Goal: Task Accomplishment & Management: Manage account settings

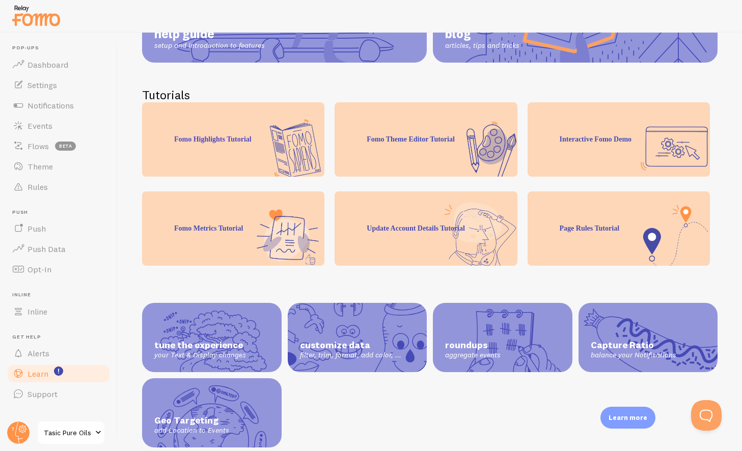
scroll to position [178, 0]
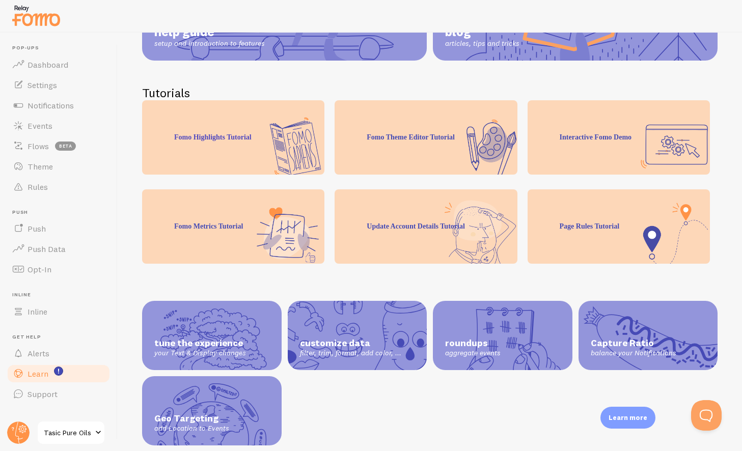
click at [354, 338] on span "customize data" at bounding box center [357, 344] width 115 height 12
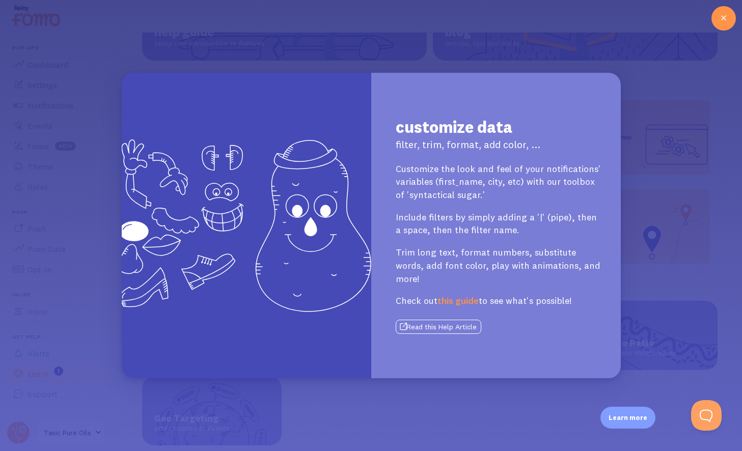
click at [463, 295] on link "this guide" at bounding box center [457, 301] width 41 height 12
click at [728, 19] on icon at bounding box center [723, 18] width 12 height 12
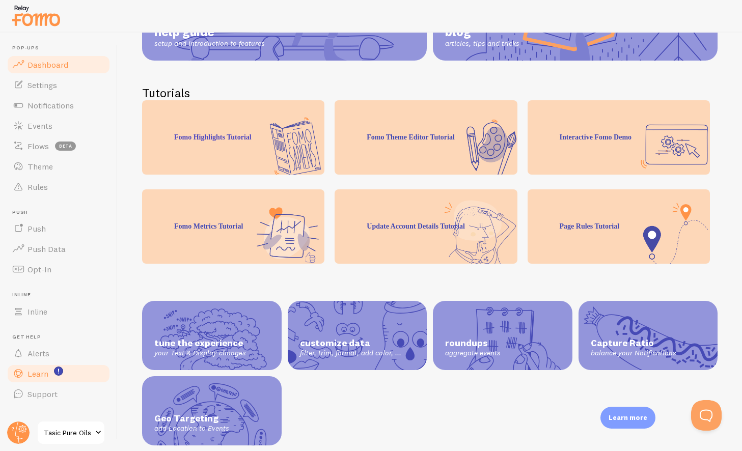
click at [55, 70] on link "Dashboard" at bounding box center [58, 64] width 105 height 20
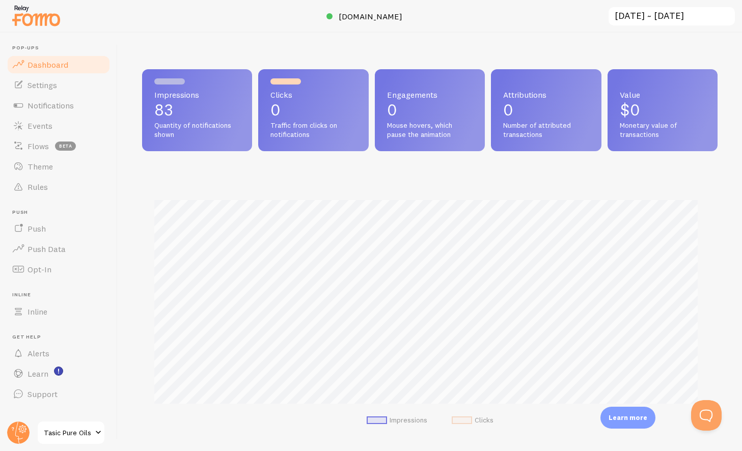
scroll to position [267, 568]
click at [48, 86] on span "Settings" at bounding box center [42, 85] width 30 height 10
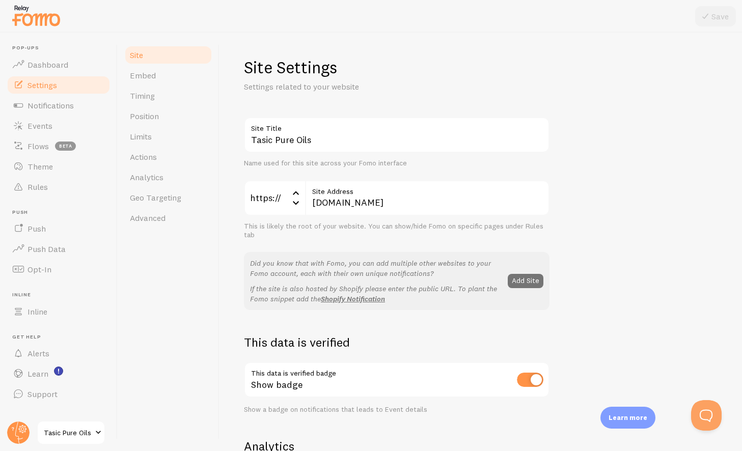
scroll to position [168, 0]
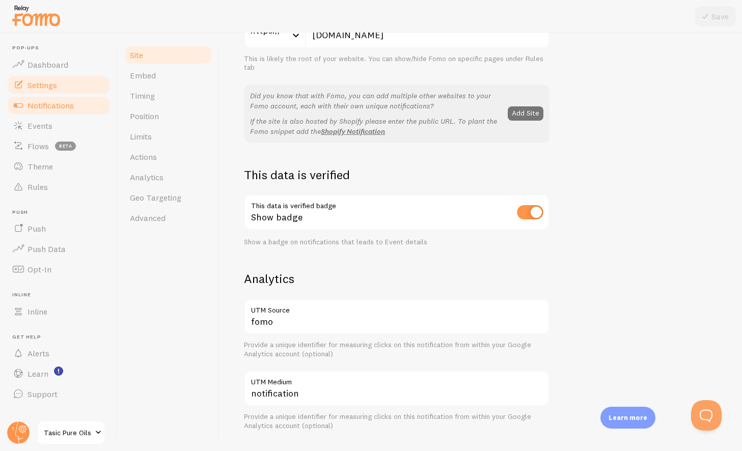
click at [50, 105] on span "Notifications" at bounding box center [50, 105] width 46 height 10
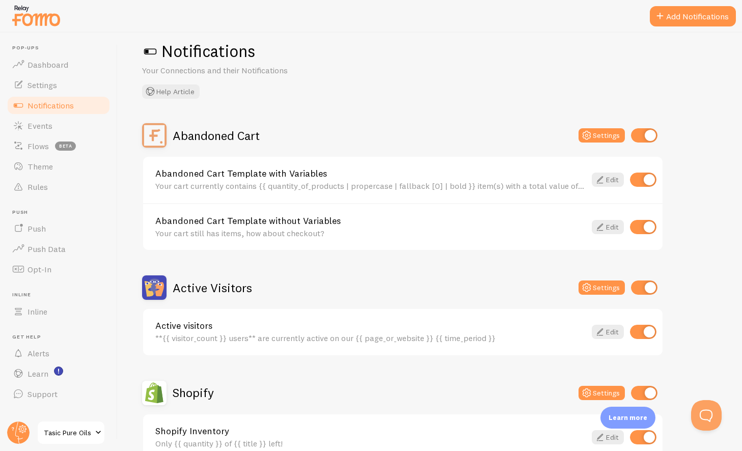
scroll to position [18, 0]
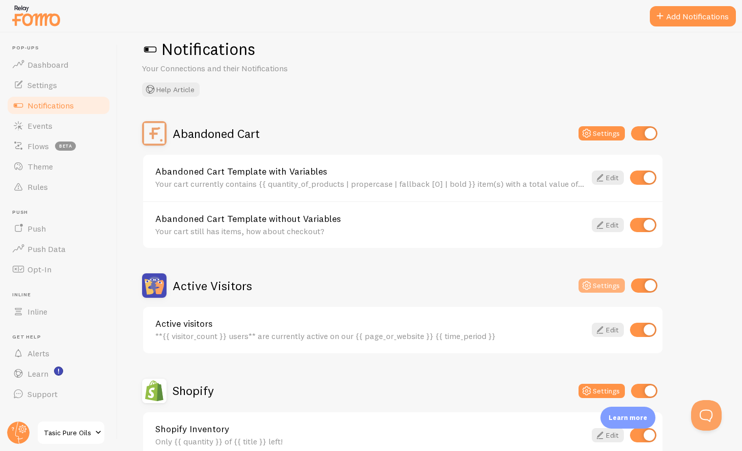
click at [605, 286] on button "Settings" at bounding box center [601, 286] width 46 height 14
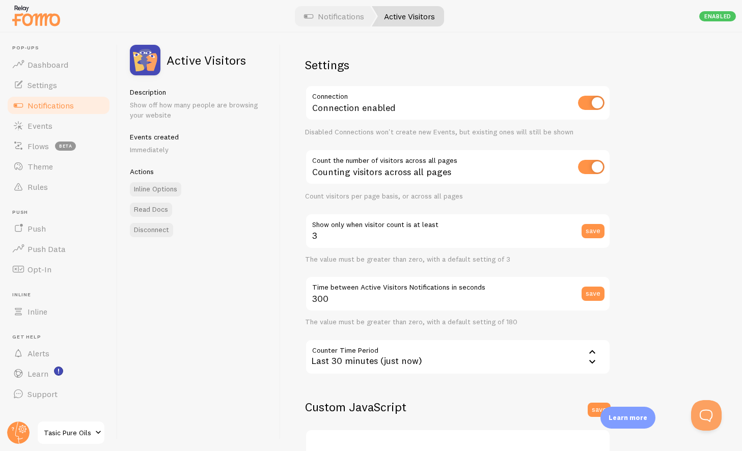
scroll to position [71, 0]
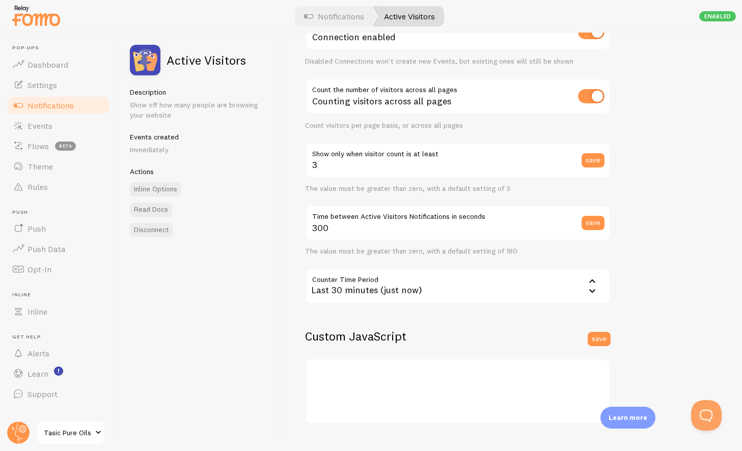
click at [594, 289] on icon at bounding box center [592, 291] width 6 height 4
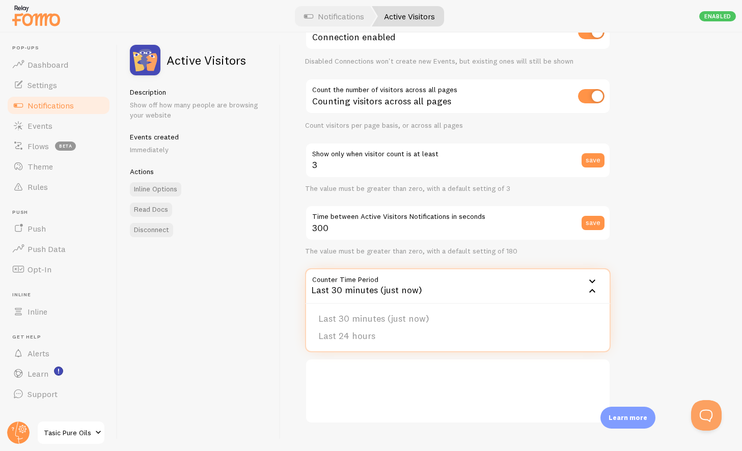
click at [714, 266] on div "Settings Connection Connection enabled Disabled Connections won't create new Ev…" at bounding box center [511, 242] width 461 height 419
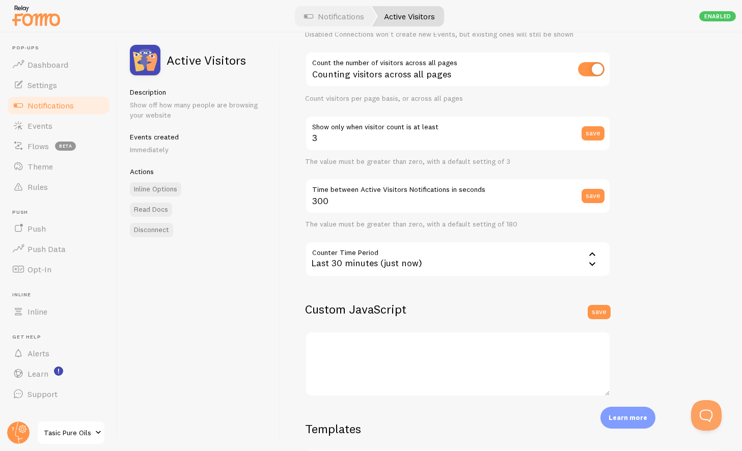
scroll to position [186, 0]
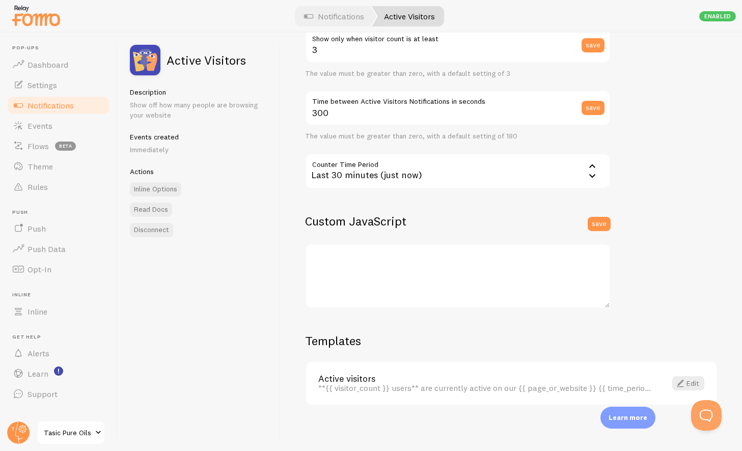
click at [351, 4] on div at bounding box center [371, 16] width 742 height 33
click at [349, 12] on link "Notifications" at bounding box center [334, 16] width 85 height 20
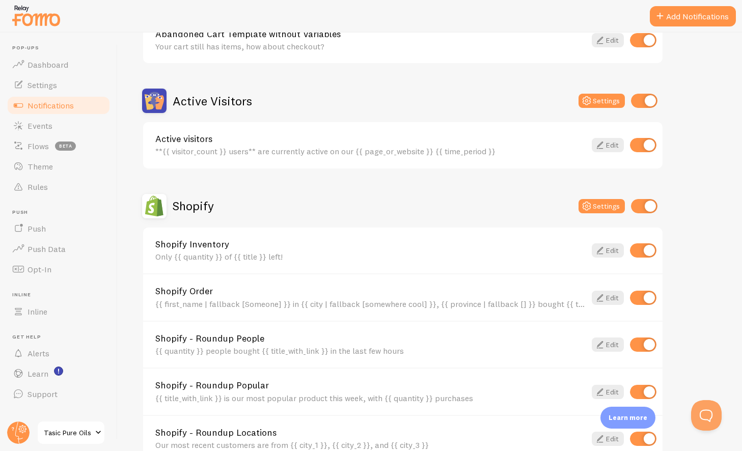
scroll to position [242, 0]
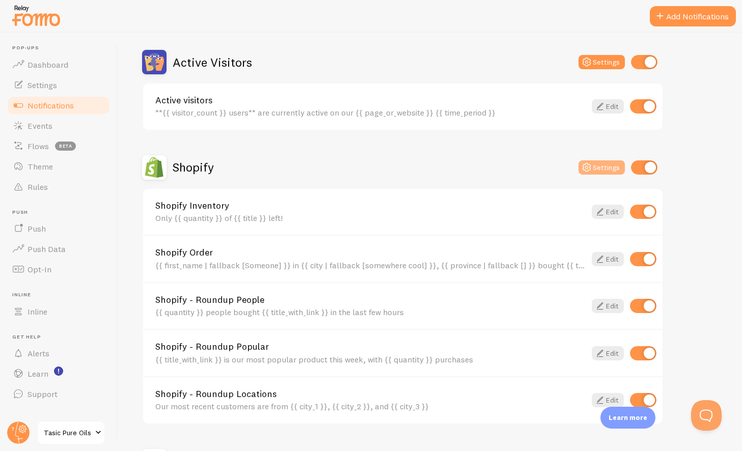
click at [602, 168] on button "Settings" at bounding box center [601, 167] width 46 height 14
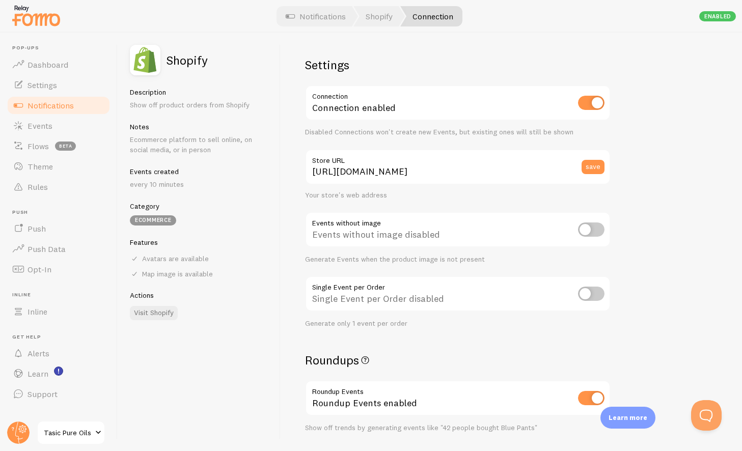
click at [602, 294] on input "checkbox" at bounding box center [591, 294] width 26 height 14
checkbox input "true"
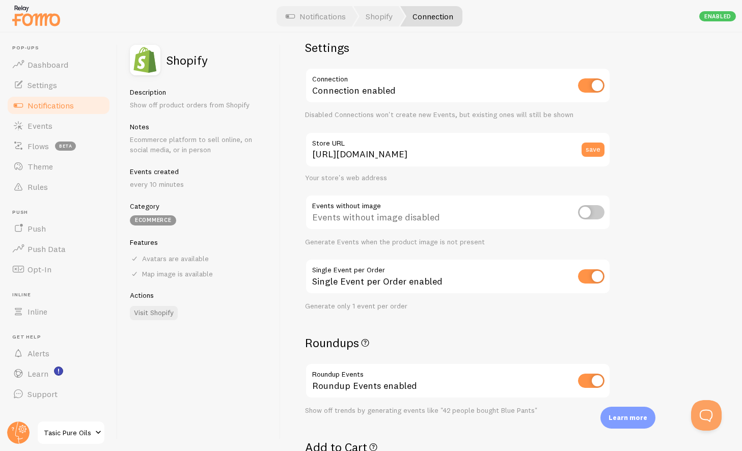
click at [603, 209] on input "checkbox" at bounding box center [591, 212] width 26 height 14
checkbox input "true"
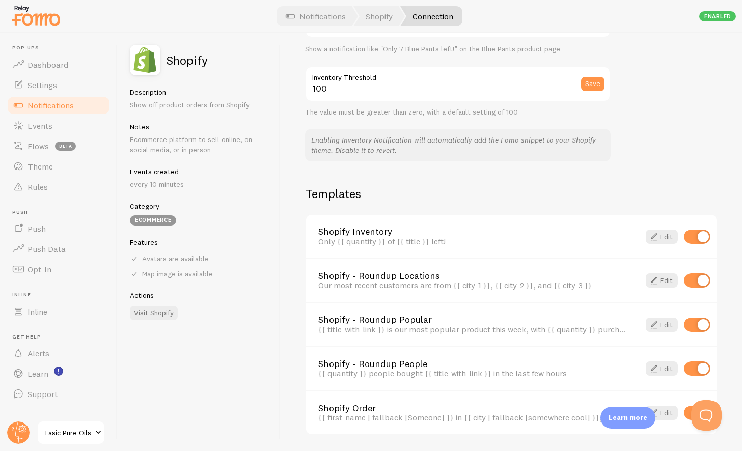
scroll to position [612, 0]
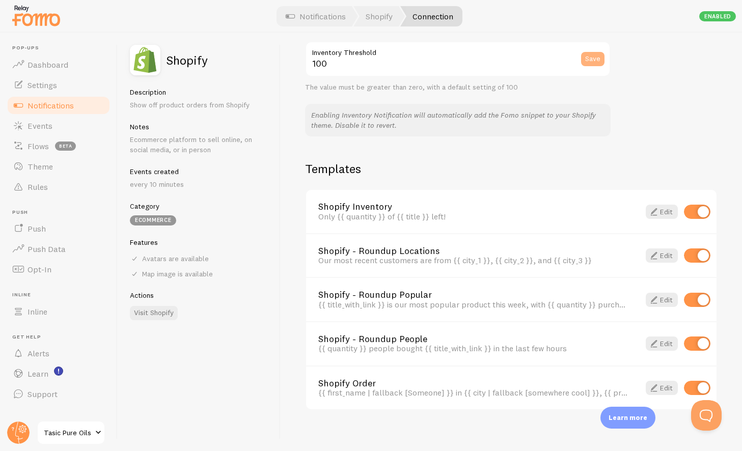
click at [594, 52] on button "Save" at bounding box center [592, 59] width 23 height 14
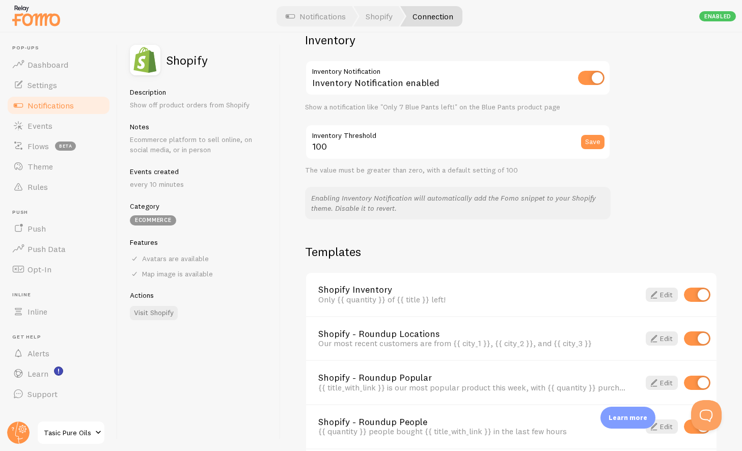
scroll to position [508, 0]
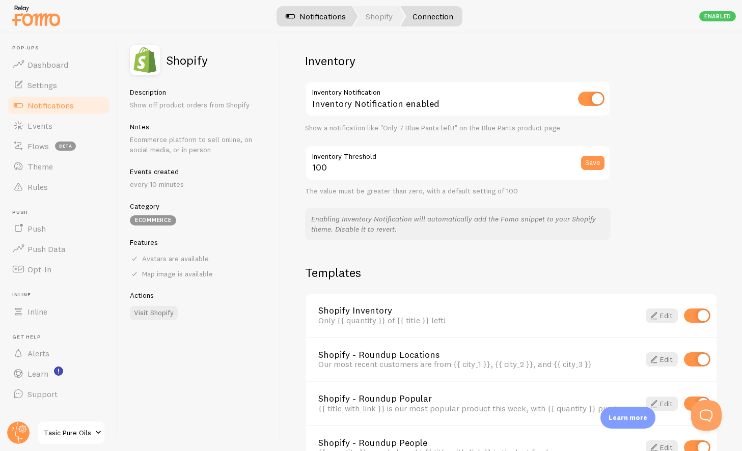
click at [310, 13] on link "Notifications" at bounding box center [315, 16] width 85 height 20
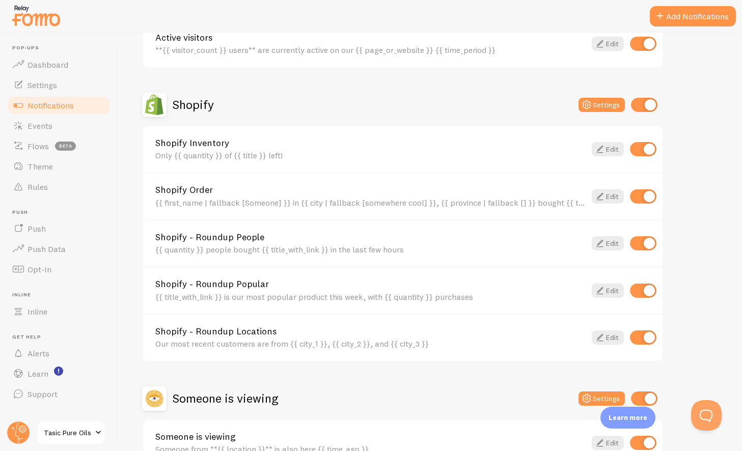
scroll to position [366, 0]
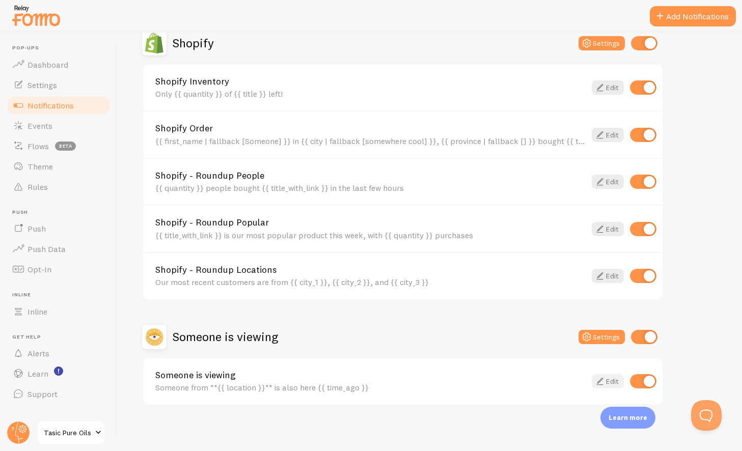
click at [608, 382] on link "Edit" at bounding box center [608, 381] width 32 height 14
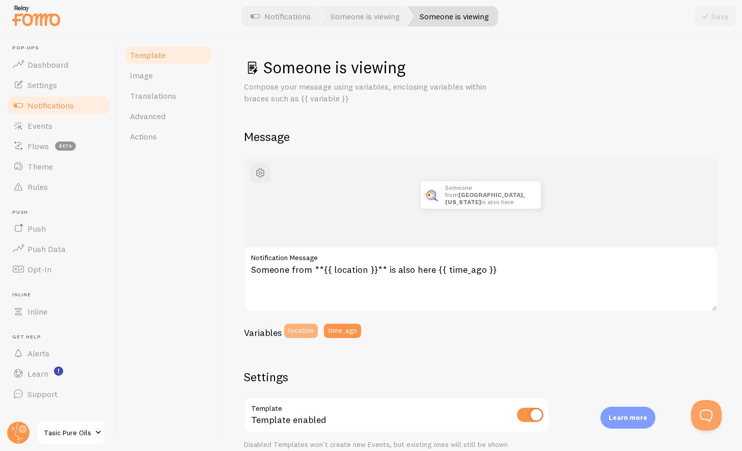
click at [302, 333] on button "location" at bounding box center [301, 331] width 34 height 14
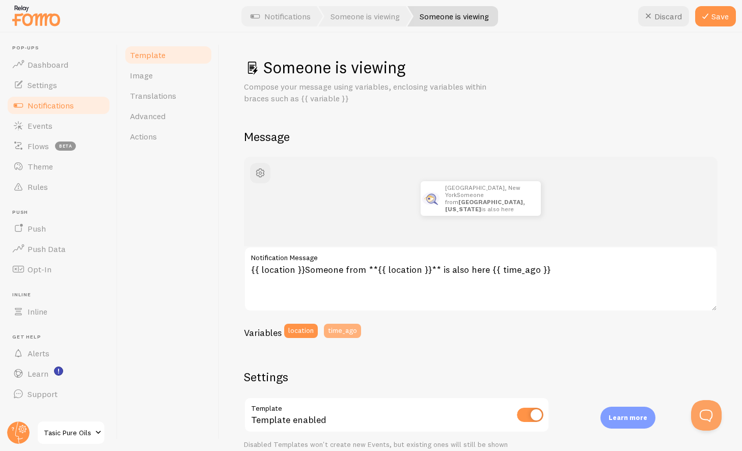
click at [353, 331] on button "time_ago" at bounding box center [342, 331] width 37 height 14
click at [648, 17] on icon at bounding box center [648, 16] width 12 height 12
type textarea "Someone from **{{ location }}** is also here {{ time_ago }}"
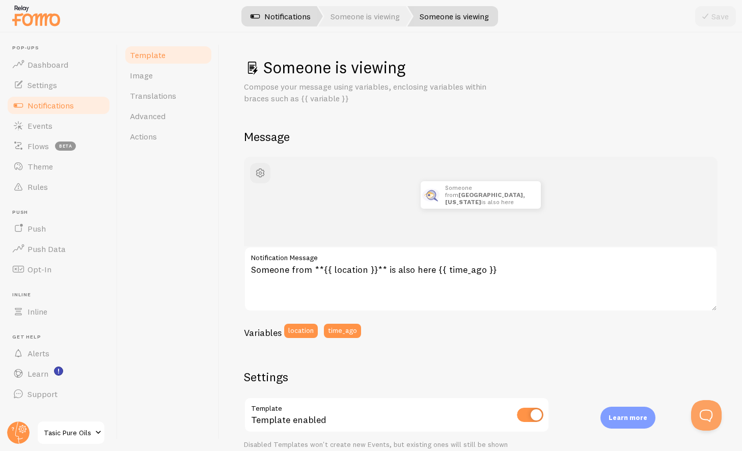
click at [274, 14] on link "Notifications" at bounding box center [280, 16] width 85 height 20
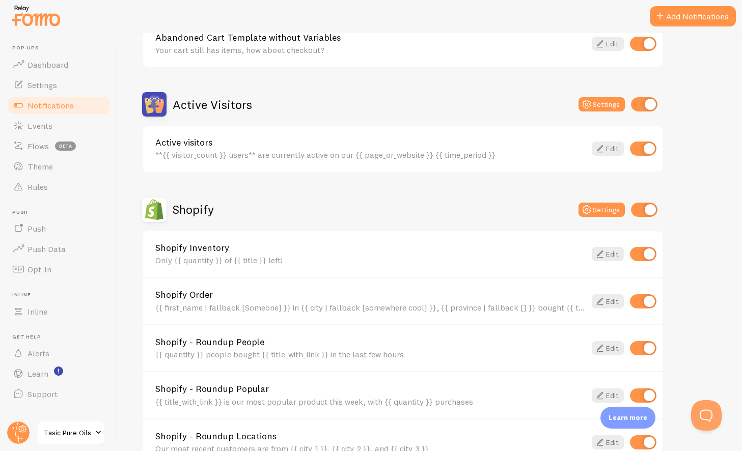
scroll to position [366, 0]
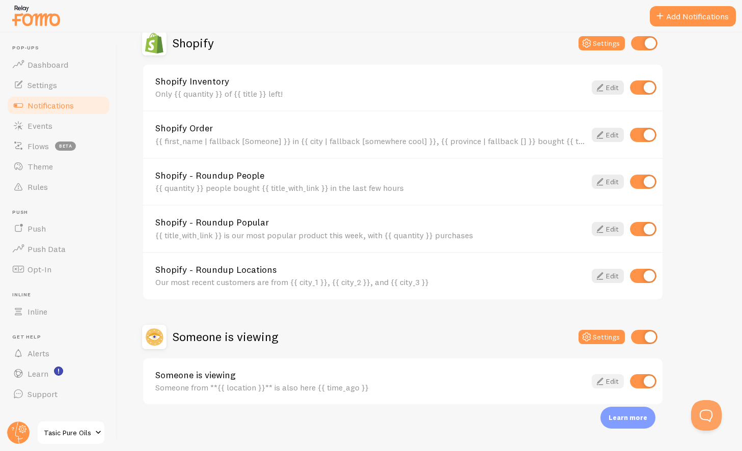
click at [610, 382] on link "Edit" at bounding box center [608, 381] width 32 height 14
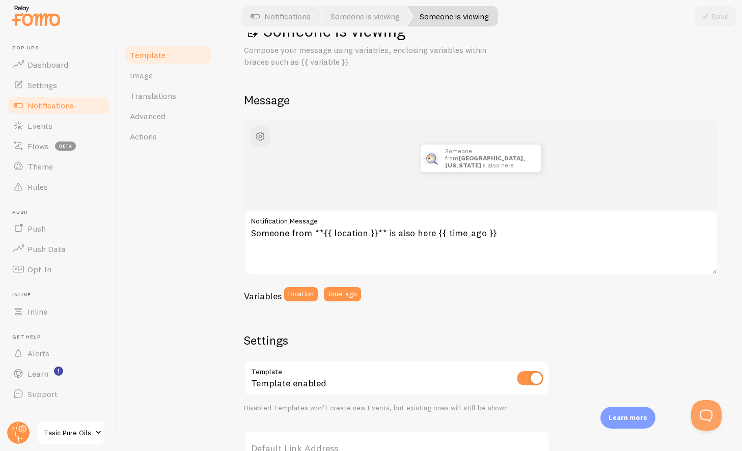
scroll to position [35, 0]
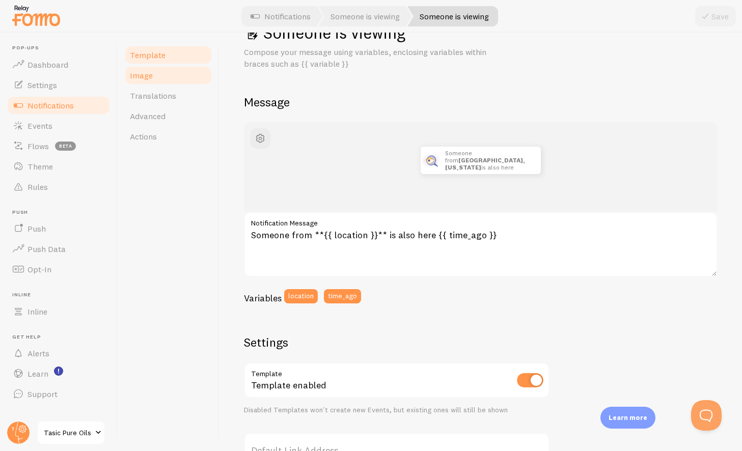
click at [155, 75] on link "Image" at bounding box center [168, 75] width 89 height 20
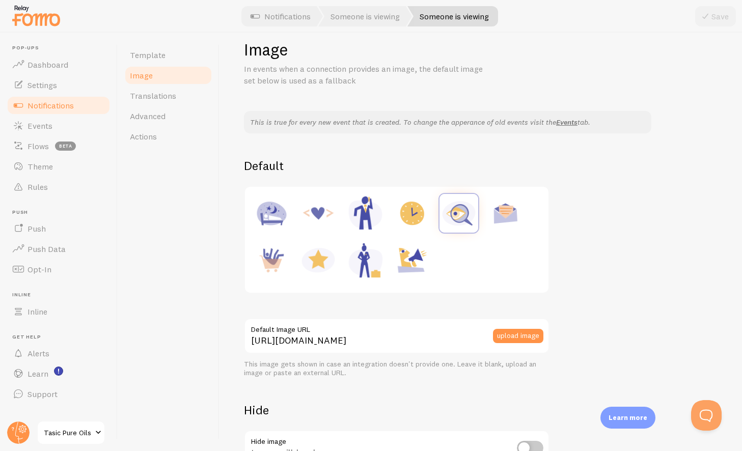
scroll to position [103, 0]
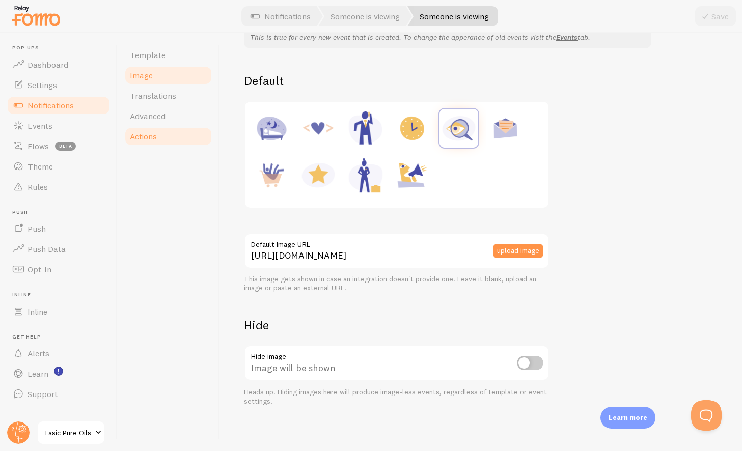
click at [142, 135] on span "Actions" at bounding box center [143, 136] width 27 height 10
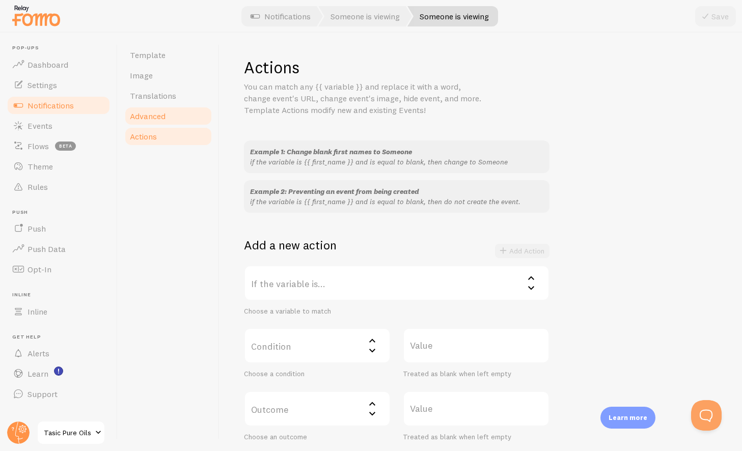
click at [145, 117] on span "Advanced" at bounding box center [148, 116] width 36 height 10
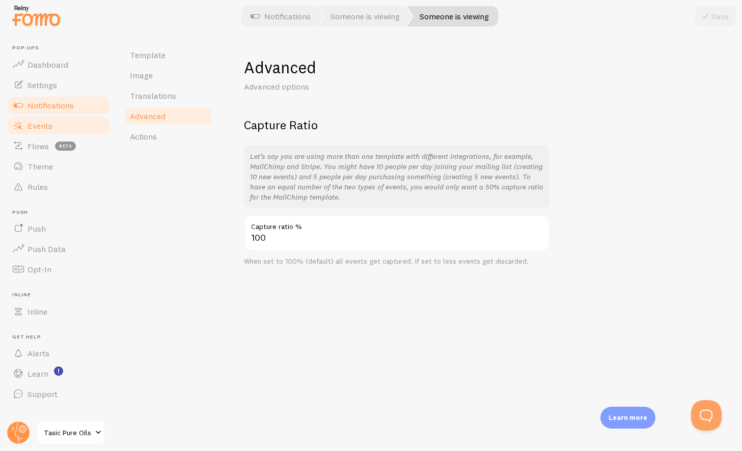
click at [25, 125] on link "Events" at bounding box center [58, 126] width 105 height 20
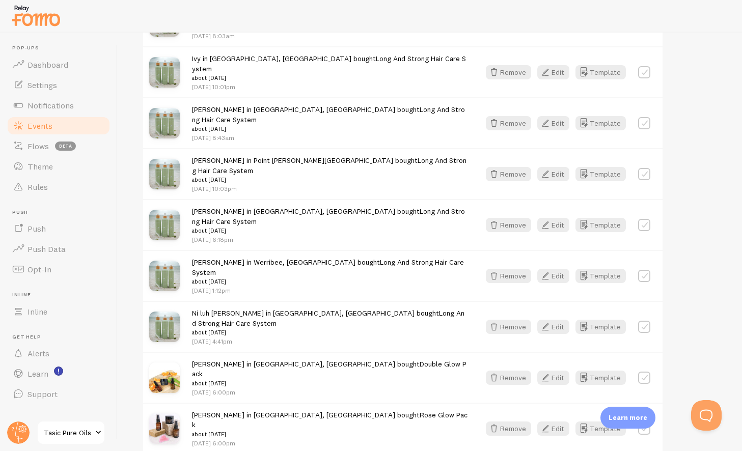
scroll to position [1322, 0]
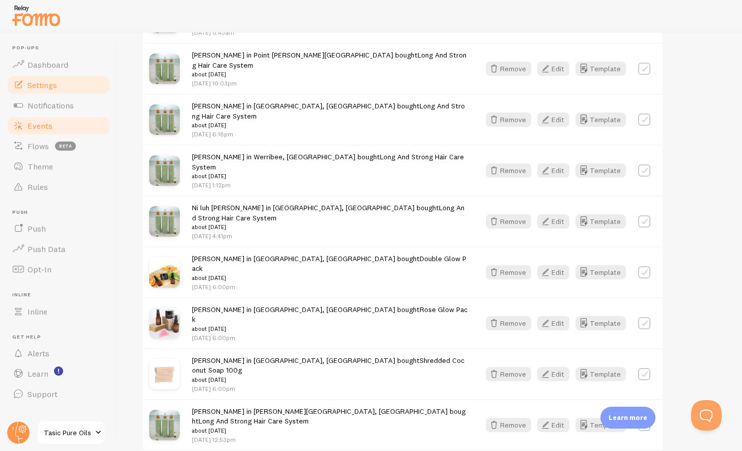
click at [46, 91] on link "Settings" at bounding box center [58, 85] width 105 height 20
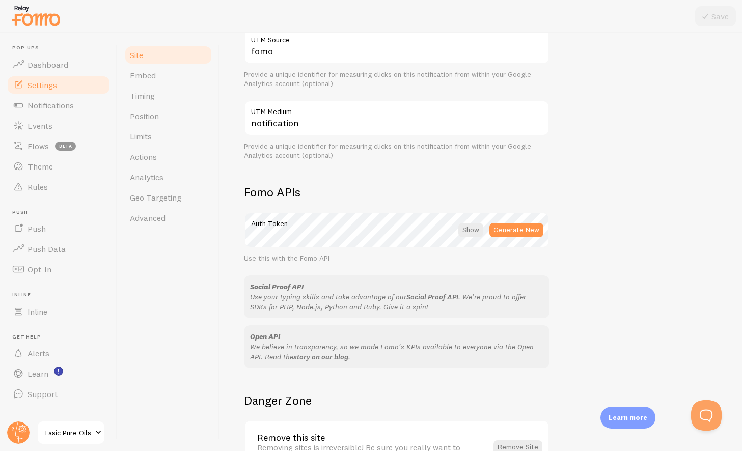
scroll to position [500, 0]
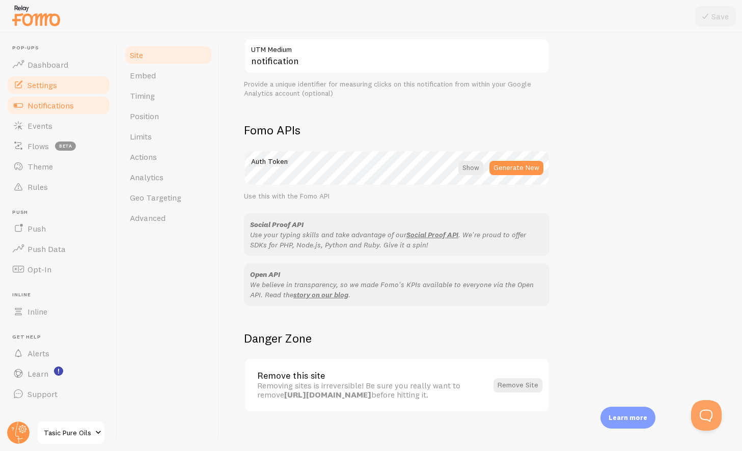
click at [72, 102] on span "Notifications" at bounding box center [50, 105] width 46 height 10
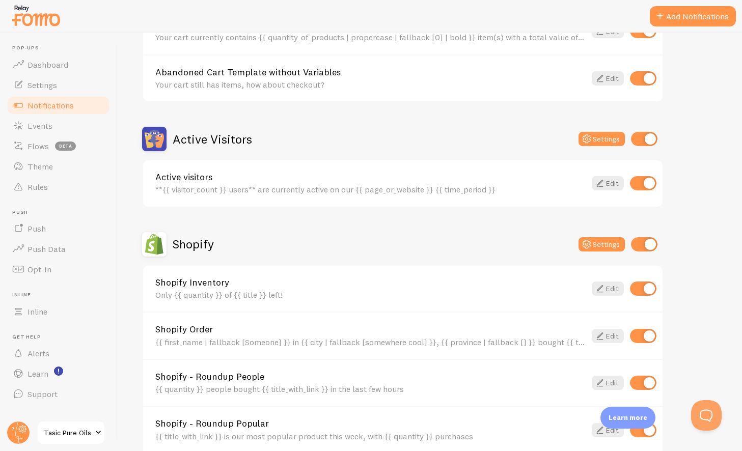
scroll to position [156, 0]
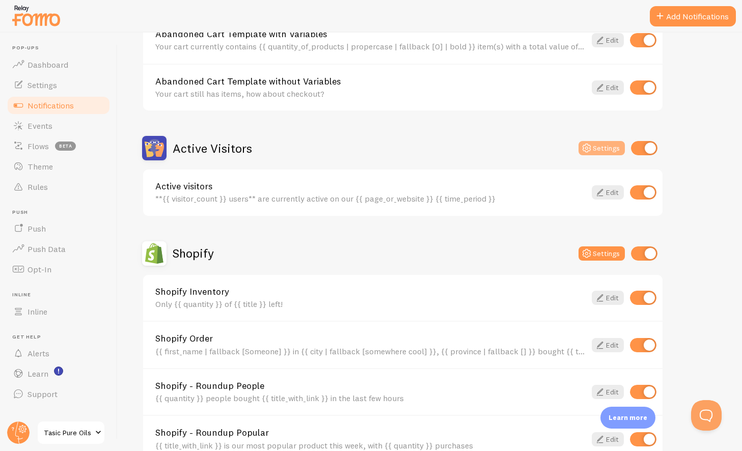
click at [608, 151] on button "Settings" at bounding box center [601, 148] width 46 height 14
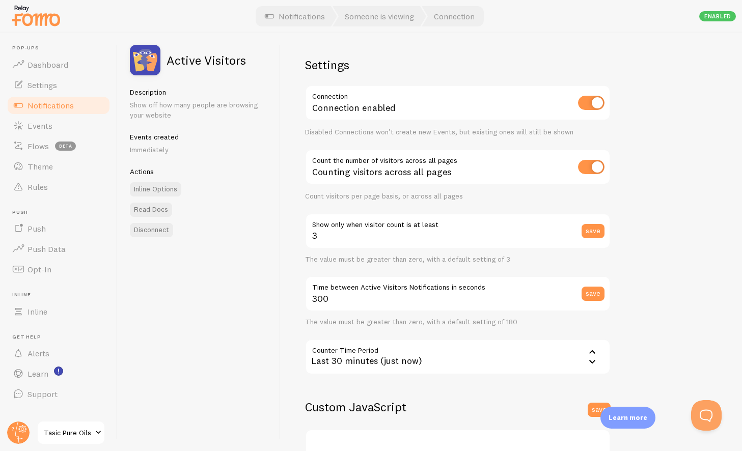
click at [598, 299] on div "save" at bounding box center [595, 294] width 29 height 36
click at [594, 292] on button "save" at bounding box center [592, 294] width 23 height 14
drag, startPoint x: 353, startPoint y: 290, endPoint x: 332, endPoint y: 300, distance: 23.7
click at [352, 291] on label "Time between Active Visitors Notifications in seconds" at bounding box center [457, 284] width 305 height 17
click at [352, 291] on input "300" at bounding box center [457, 294] width 305 height 36
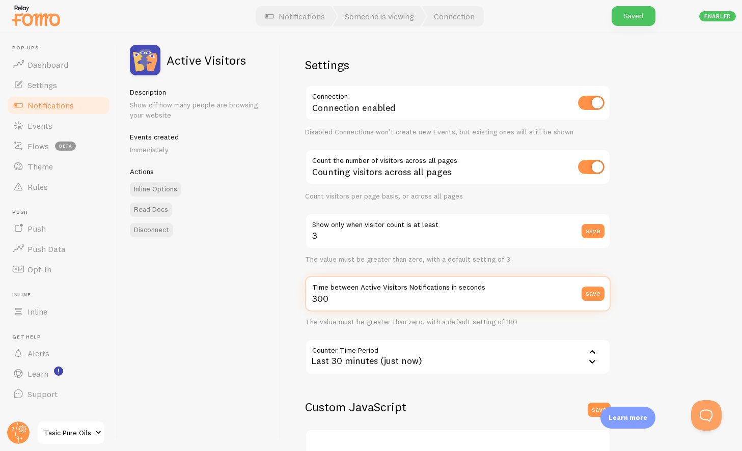
click at [331, 301] on input "300" at bounding box center [457, 294] width 305 height 36
type input "3"
type input "150"
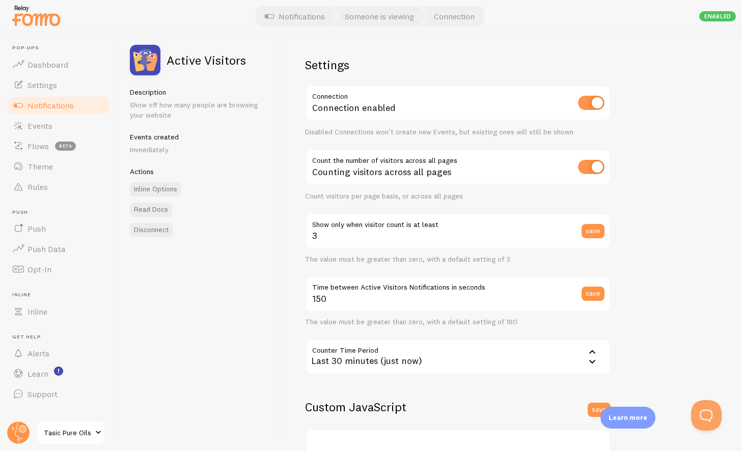
click at [679, 283] on div "Settings Connection Connection enabled Disabled Connections won't create new Ev…" at bounding box center [511, 242] width 461 height 419
click at [595, 292] on button "save" at bounding box center [592, 294] width 23 height 14
click at [287, 14] on link "Notifications" at bounding box center [295, 16] width 85 height 20
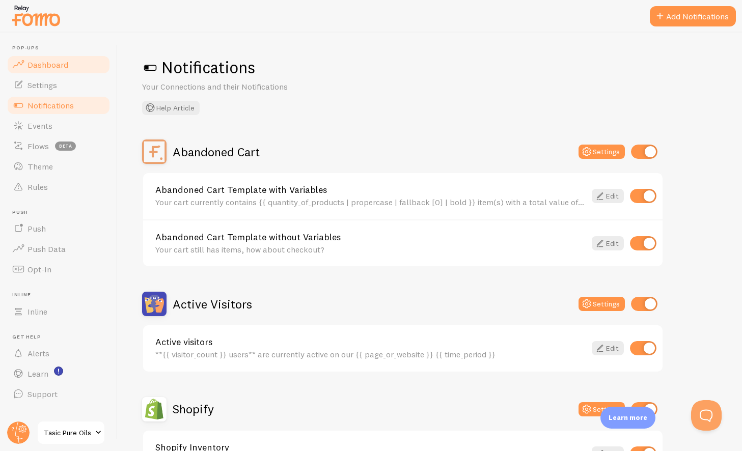
click at [47, 68] on span "Dashboard" at bounding box center [47, 65] width 41 height 10
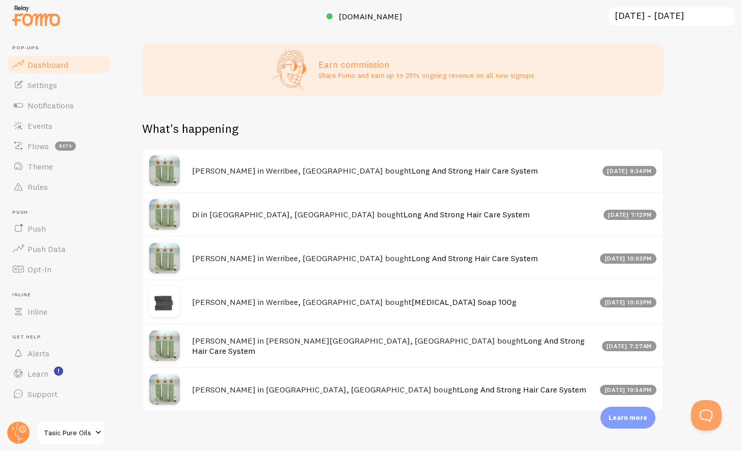
scroll to position [433, 0]
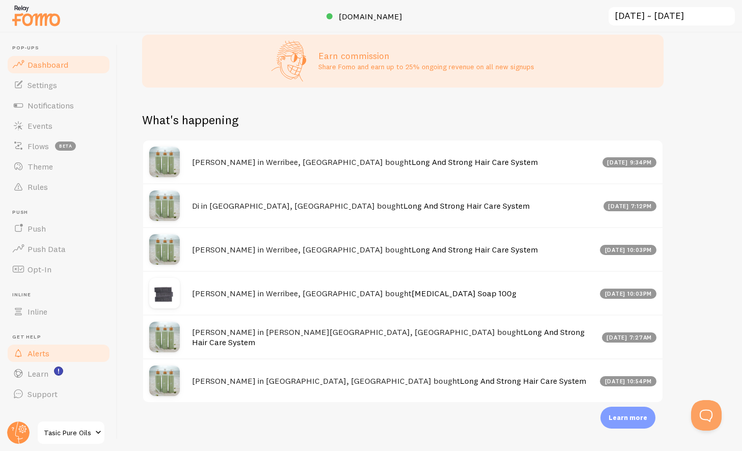
click at [43, 351] on span "Alerts" at bounding box center [38, 353] width 22 height 10
